Goal: Information Seeking & Learning: Check status

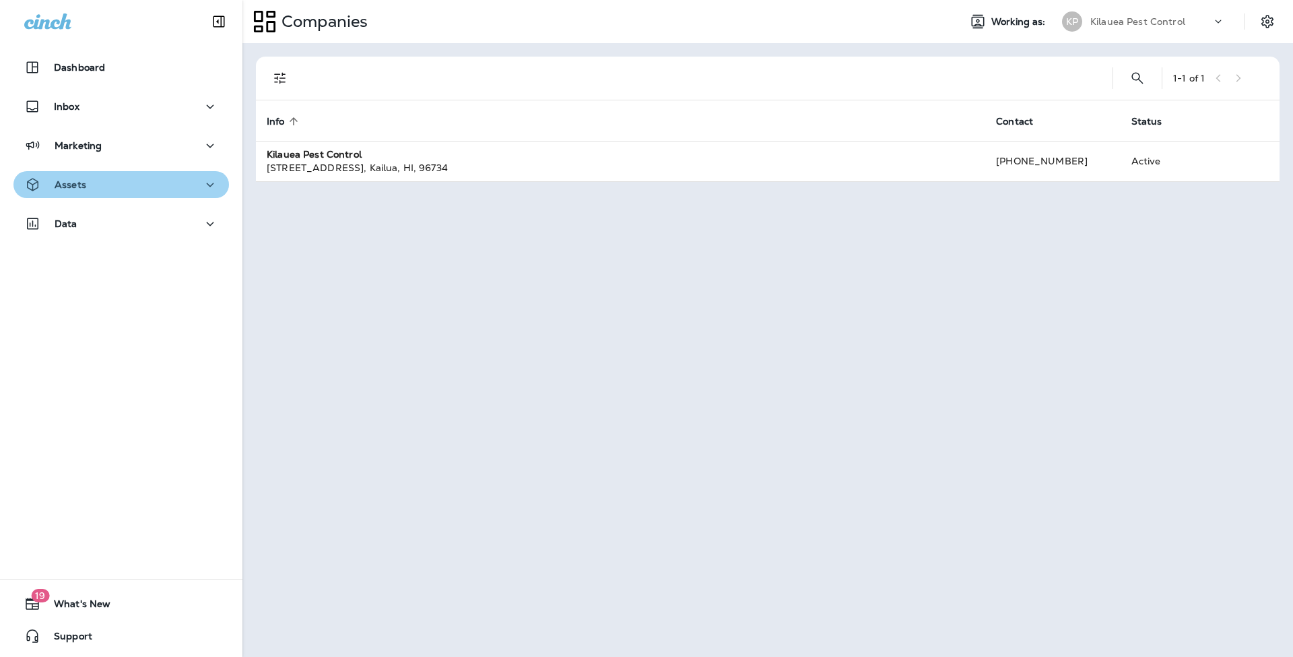
click at [211, 180] on button "Assets" at bounding box center [121, 184] width 216 height 27
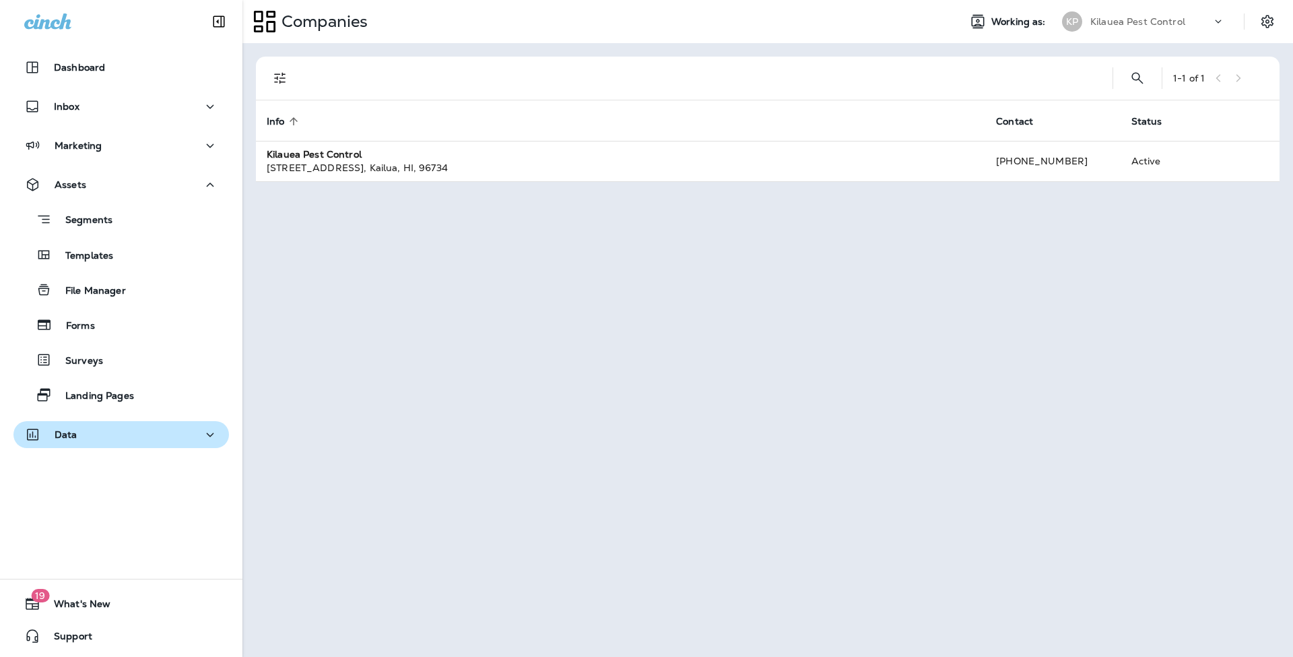
click at [190, 432] on div "Data" at bounding box center [121, 434] width 194 height 17
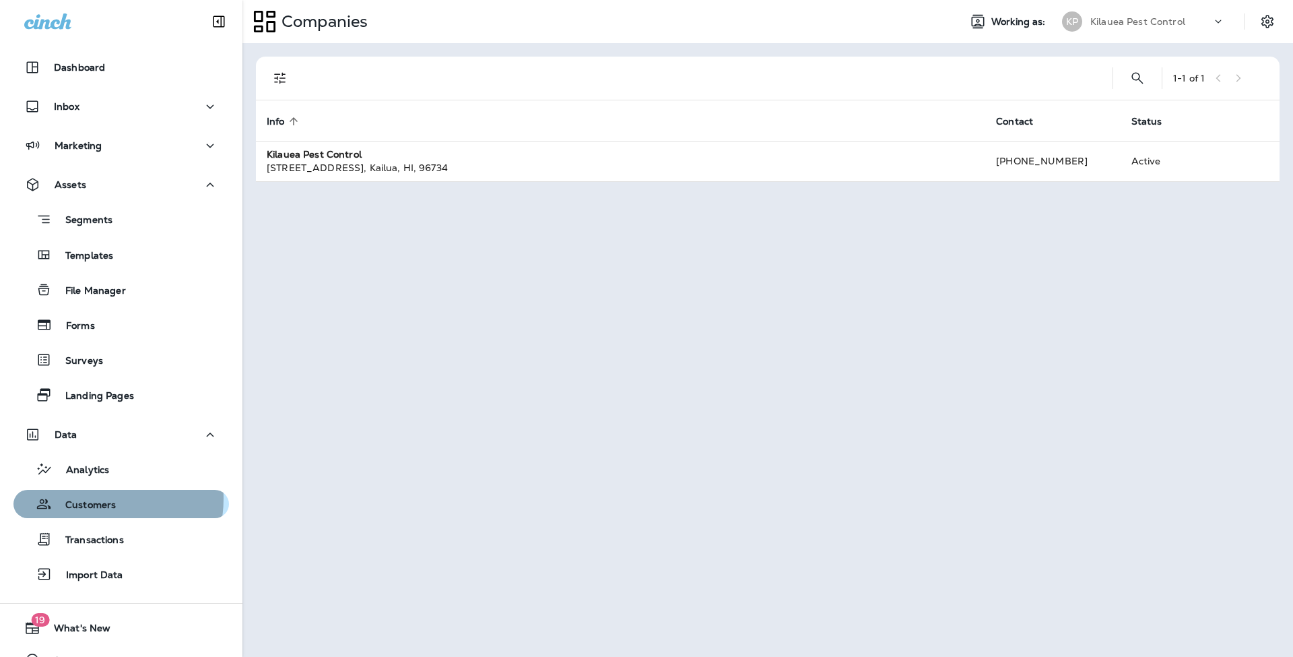
click at [96, 498] on div "Customers" at bounding box center [67, 504] width 97 height 20
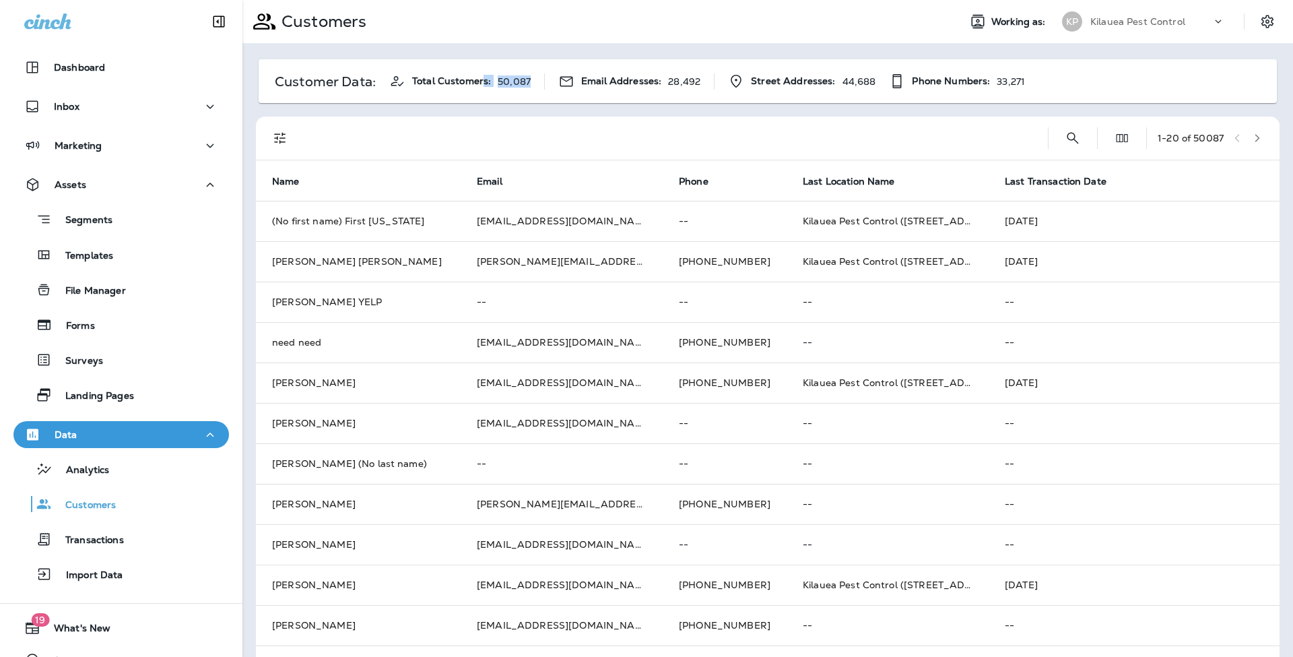
drag, startPoint x: 542, startPoint y: 79, endPoint x: 481, endPoint y: 76, distance: 61.4
click at [481, 76] on div "Customer Data: Total Customers: 50,087 Email Addresses: 28,492 Street Addresses…" at bounding box center [642, 81] width 766 height 17
click at [522, 78] on p "50,087" at bounding box center [514, 81] width 33 height 11
drag, startPoint x: 696, startPoint y: 78, endPoint x: 630, endPoint y: 79, distance: 66.0
click at [630, 79] on div "Email Addresses: 28,492" at bounding box center [629, 81] width 142 height 16
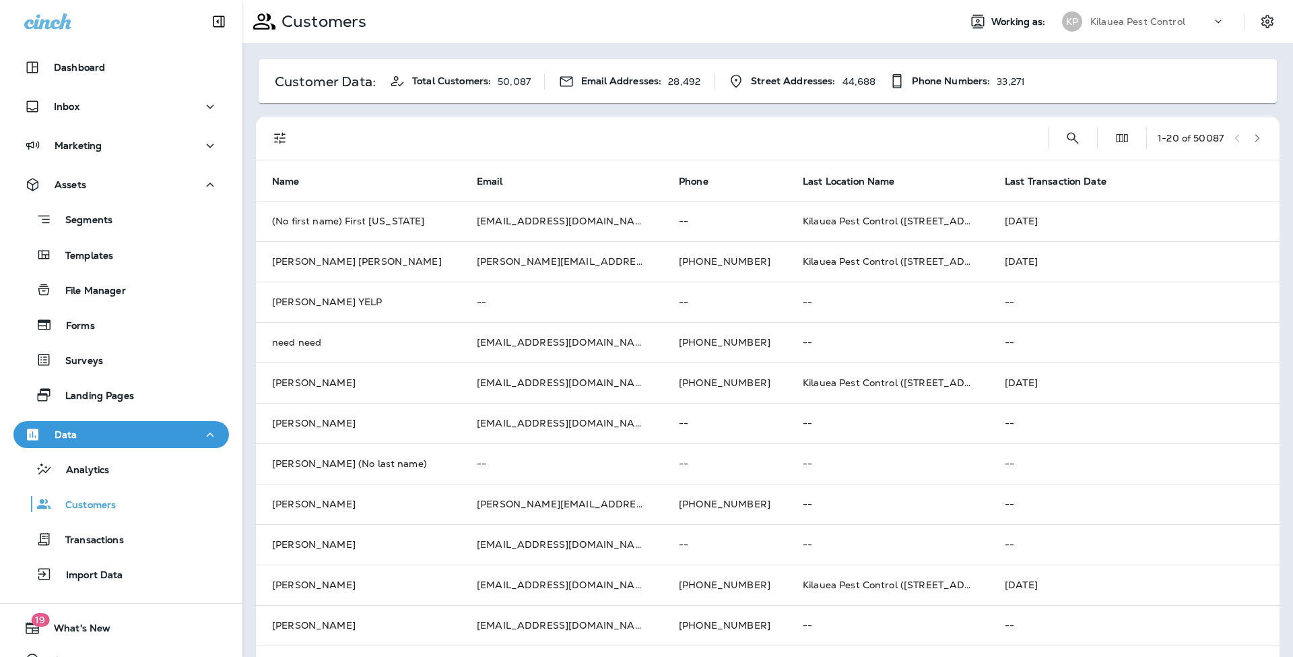
click at [707, 79] on div "Customer Data: Total Customers: 50,087 Email Addresses: 28,492 Street Addresses…" at bounding box center [642, 81] width 766 height 17
drag, startPoint x: 707, startPoint y: 79, endPoint x: 661, endPoint y: 80, distance: 46.5
click at [661, 80] on div "Customer Data: Total Customers: 50,087 Email Addresses: 28,492 Street Addresses…" at bounding box center [642, 81] width 766 height 17
click at [698, 80] on p "28,492" at bounding box center [684, 81] width 32 height 11
